Goal: Navigation & Orientation: Find specific page/section

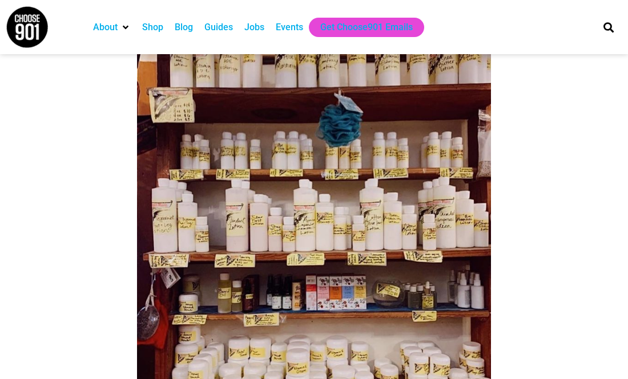
scroll to position [820, 0]
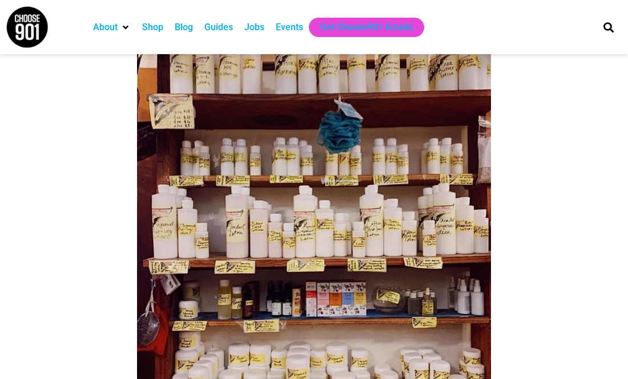
click at [253, 197] on img at bounding box center [314, 239] width 354 height 442
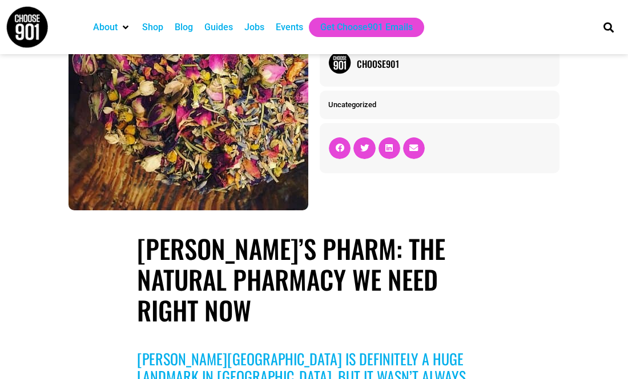
scroll to position [0, 0]
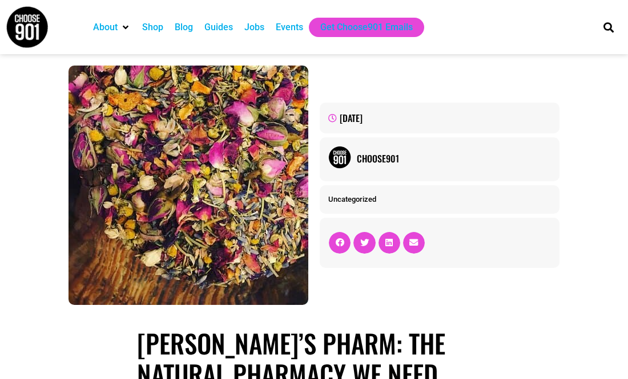
click at [223, 187] on img at bounding box center [188, 186] width 240 height 240
click at [340, 162] on img at bounding box center [339, 157] width 23 height 23
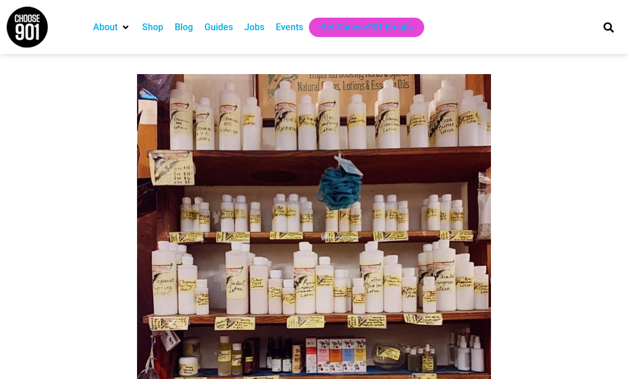
scroll to position [827, 0]
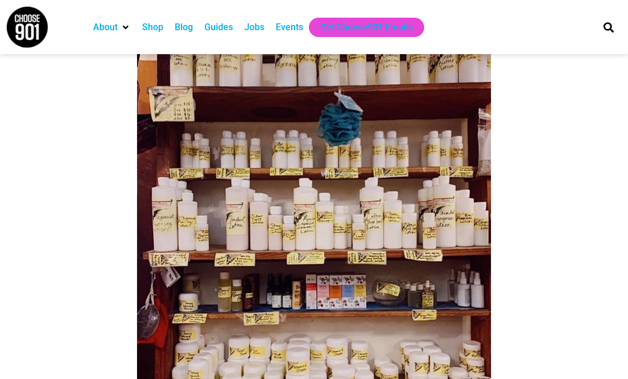
click at [311, 168] on img at bounding box center [314, 231] width 354 height 442
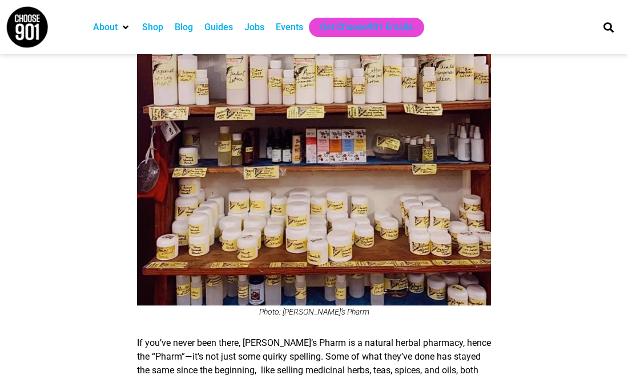
scroll to position [973, 0]
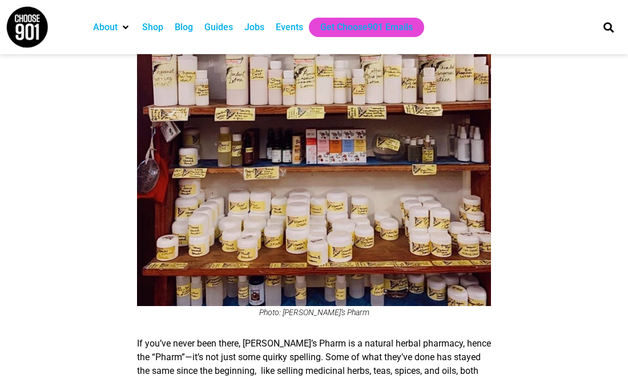
drag, startPoint x: 310, startPoint y: 229, endPoint x: 305, endPoint y: 242, distance: 14.6
click at [310, 308] on figcaption "Photo: [PERSON_NAME]’s Pharm" at bounding box center [314, 312] width 354 height 9
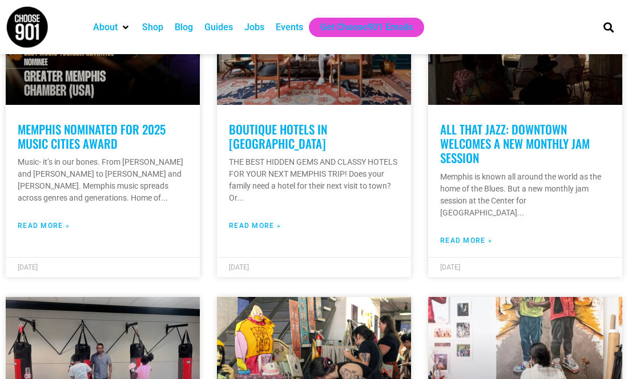
scroll to position [1748, 0]
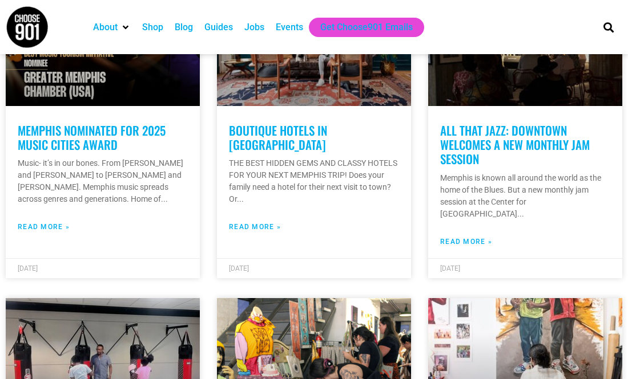
click at [152, 41] on div "About Contact Us Donate Shop Blog Guides Jobs Events Get Choose901 Emails" at bounding box center [337, 27] width 511 height 54
click at [153, 26] on div "Shop" at bounding box center [152, 28] width 21 height 14
